Goal: Task Accomplishment & Management: Manage account settings

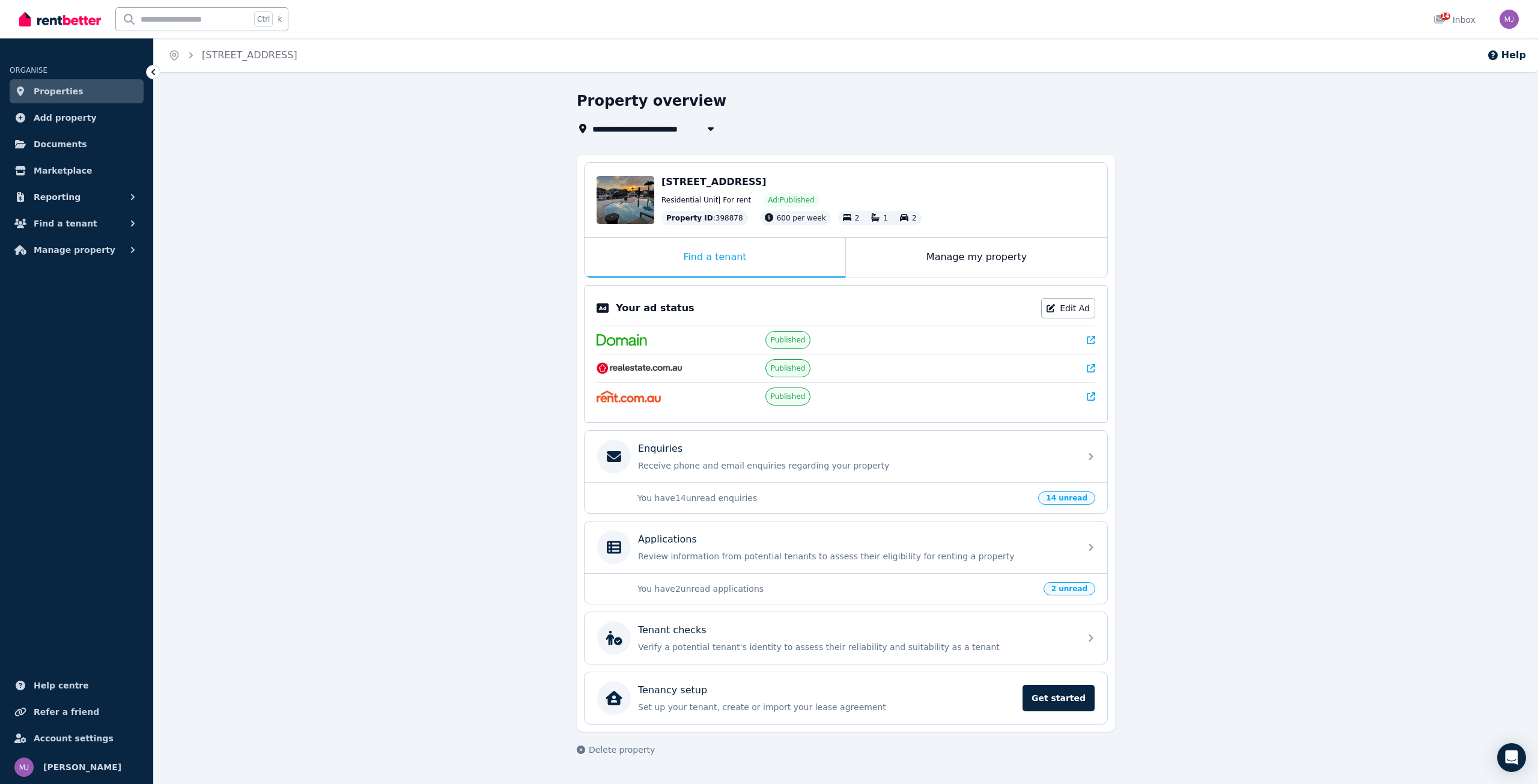
click at [682, 191] on div "Unit 1/13 Mako Ave, Birkdale QLD 4159 Residential Unit | For rent Ad: Published…" at bounding box center [878, 200] width 433 height 50
click at [686, 554] on p "Review information from potential tenants to assess their eligibility for renti…" at bounding box center [856, 555] width 435 height 12
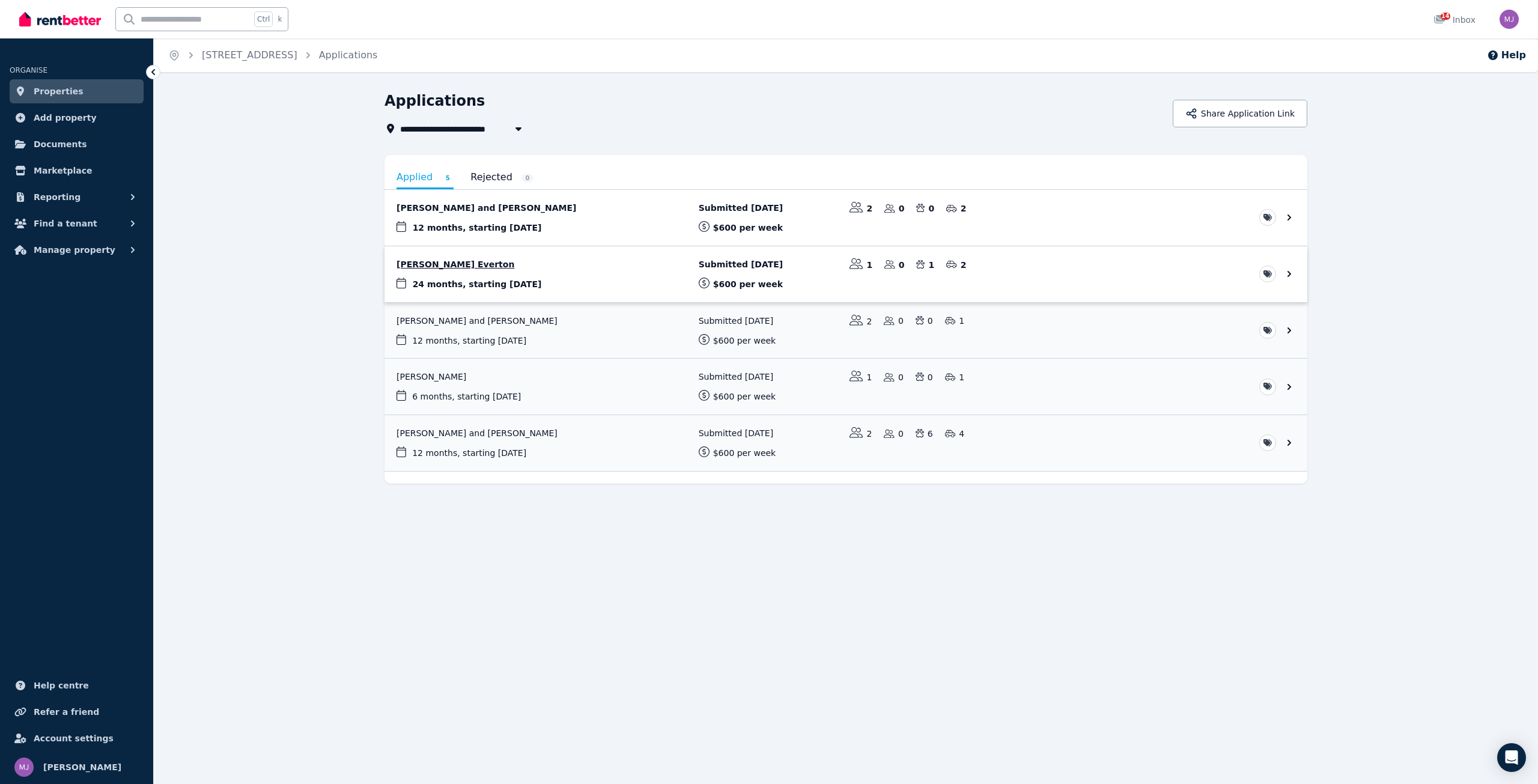
click at [429, 264] on link "View application: Teressa Everton" at bounding box center [845, 274] width 922 height 56
click at [440, 207] on link "View application: Filippo Teta and Matteo Fantinato" at bounding box center [845, 218] width 922 height 56
click at [481, 322] on link "View application: Hayden Zytecka and Abigail Redman" at bounding box center [845, 330] width 922 height 56
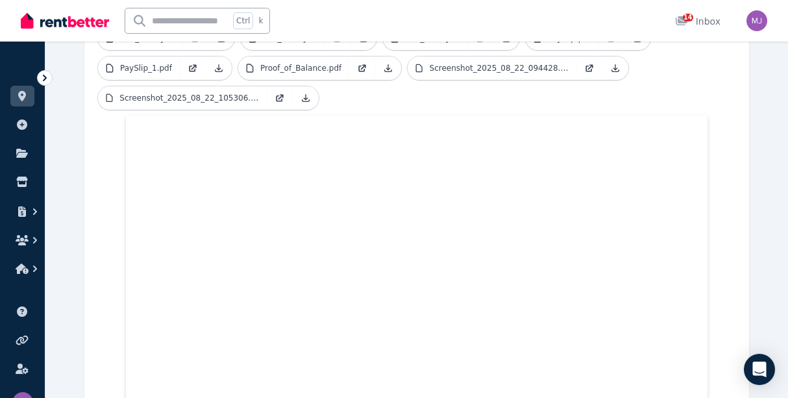
scroll to position [522, 0]
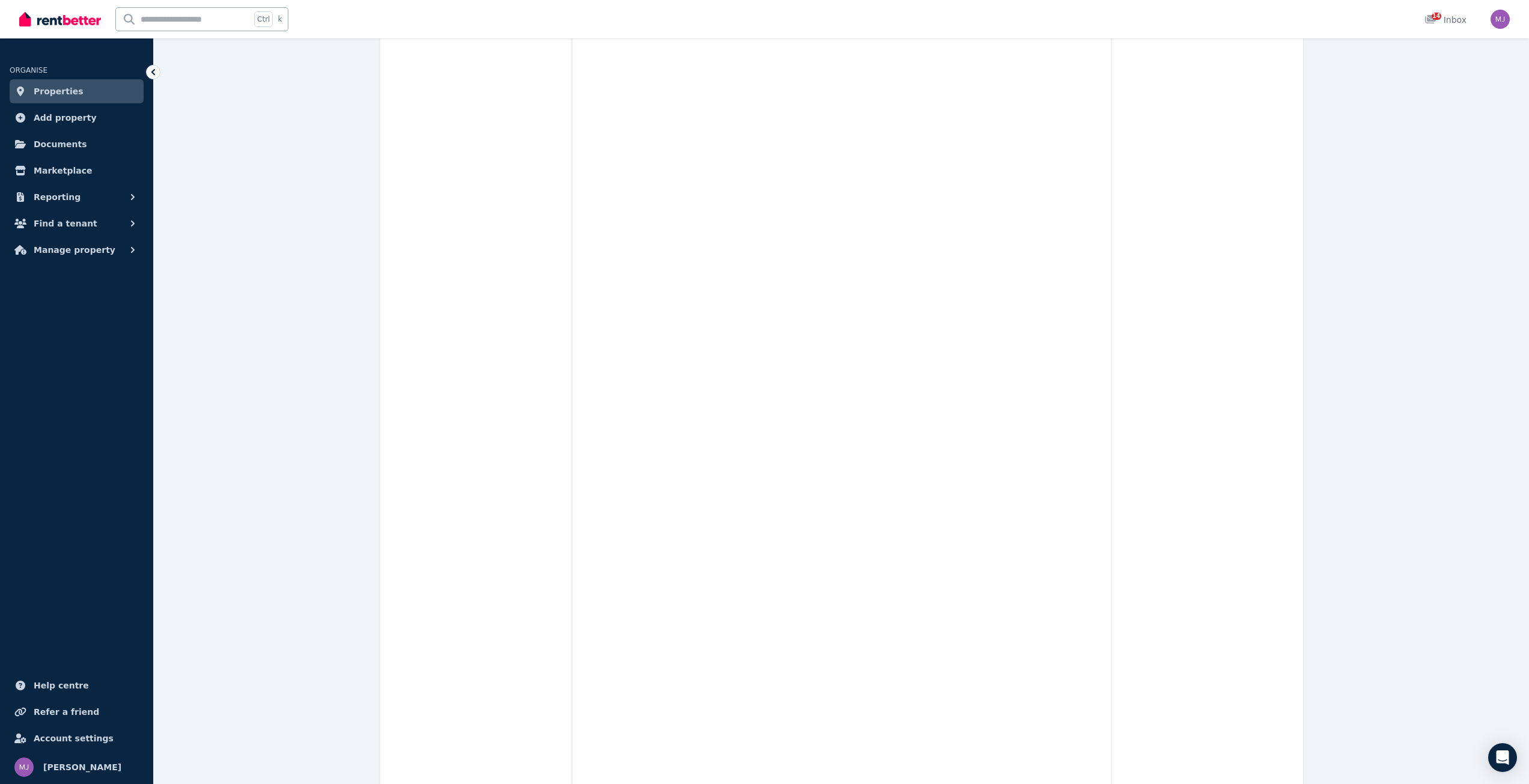
scroll to position [4258, 0]
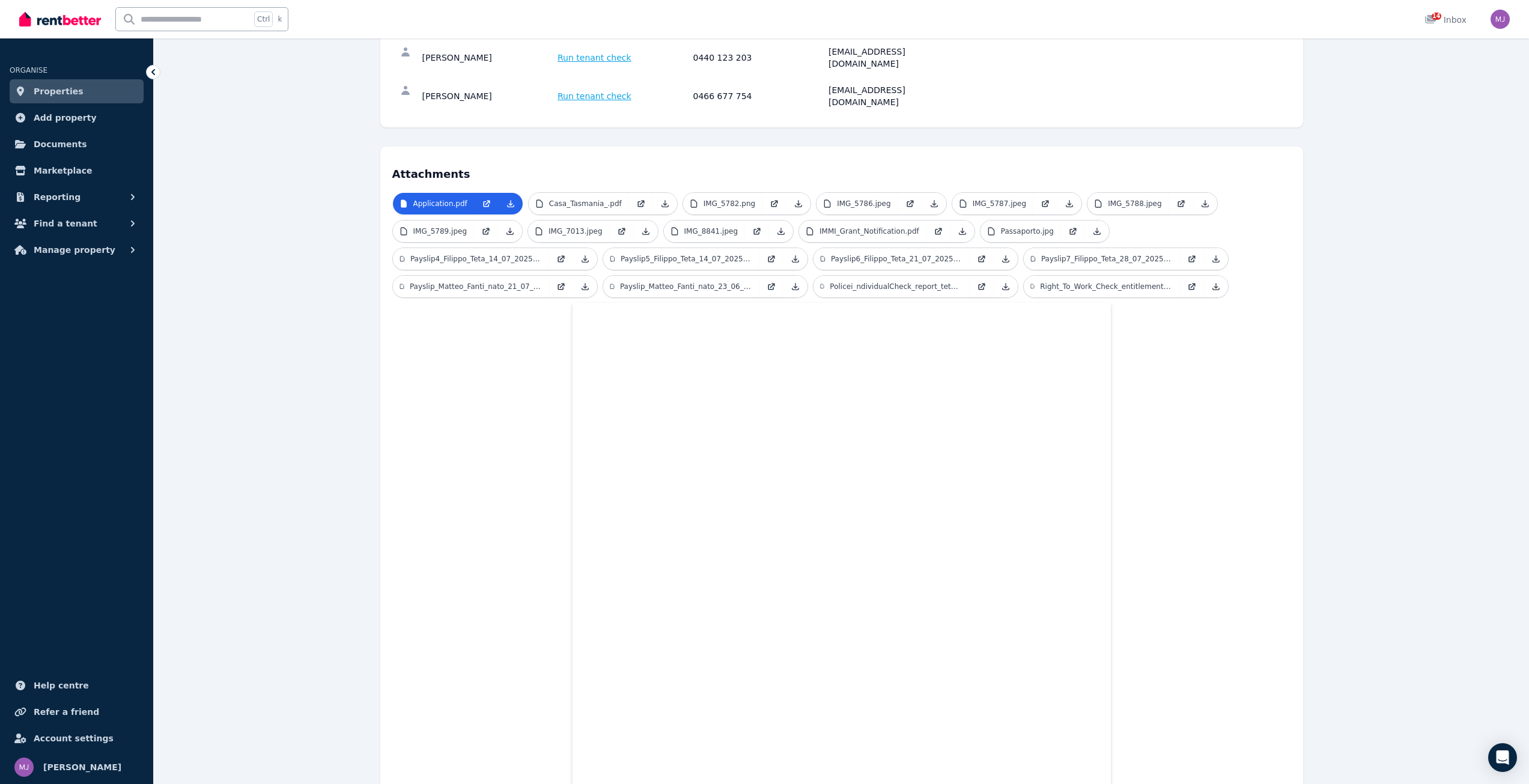
scroll to position [219, 0]
